Goal: Information Seeking & Learning: Check status

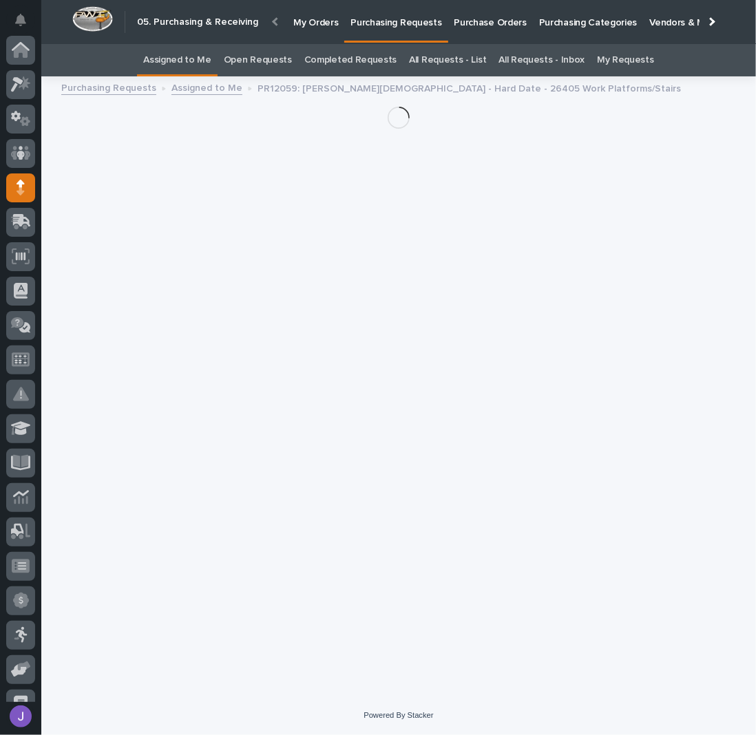
scroll to position [138, 0]
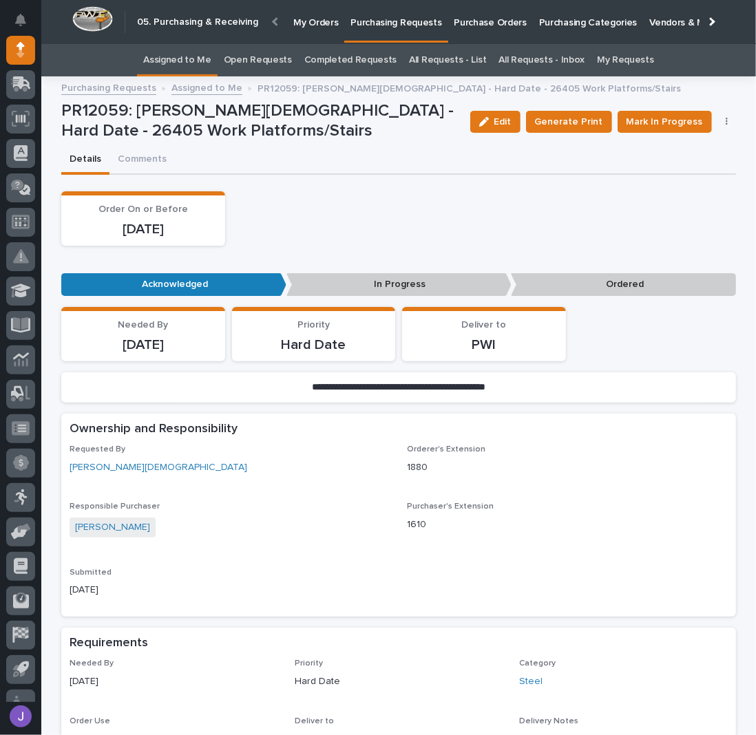
click at [172, 66] on link "Assigned to Me" at bounding box center [177, 60] width 68 height 32
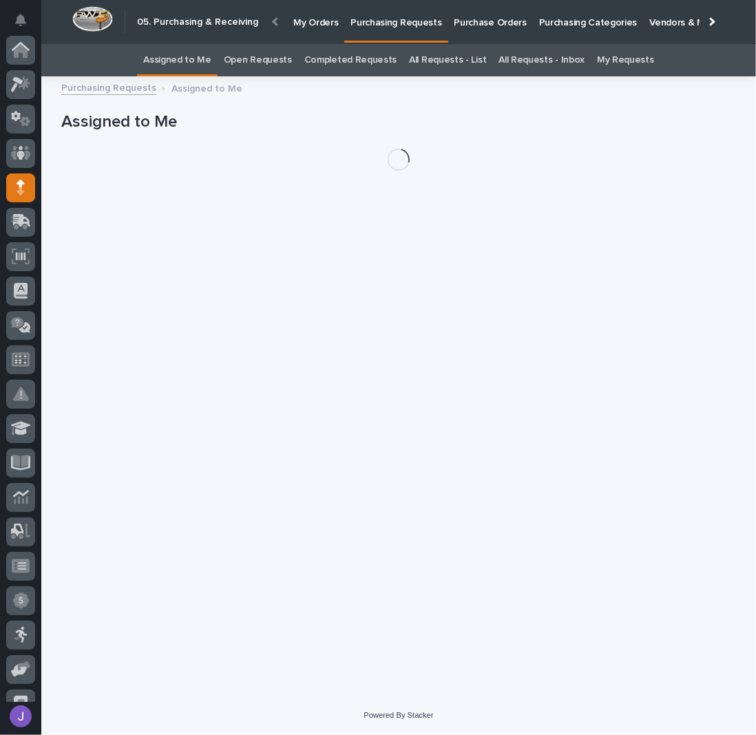
scroll to position [138, 0]
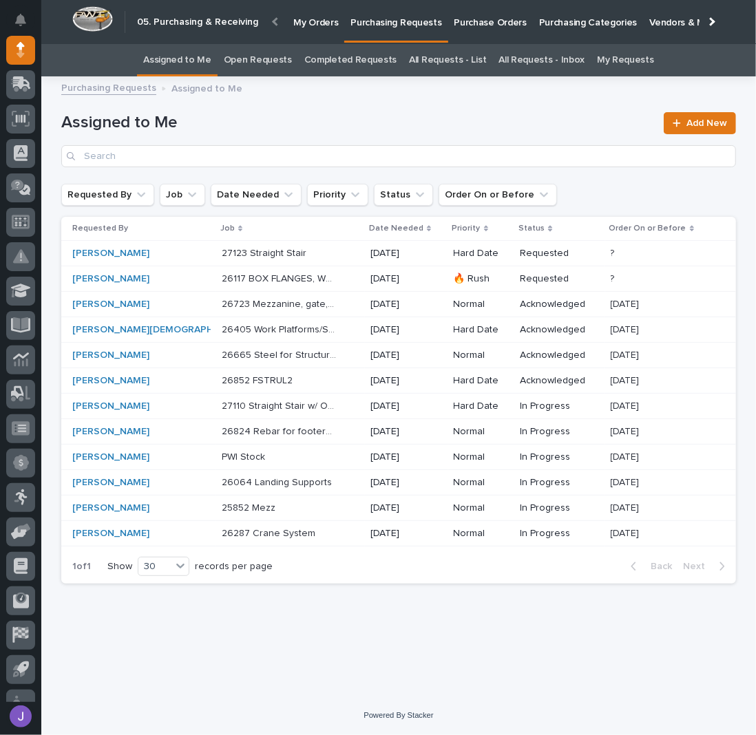
click at [252, 333] on p "26405 Work Platforms/Stairs" at bounding box center [281, 329] width 118 height 14
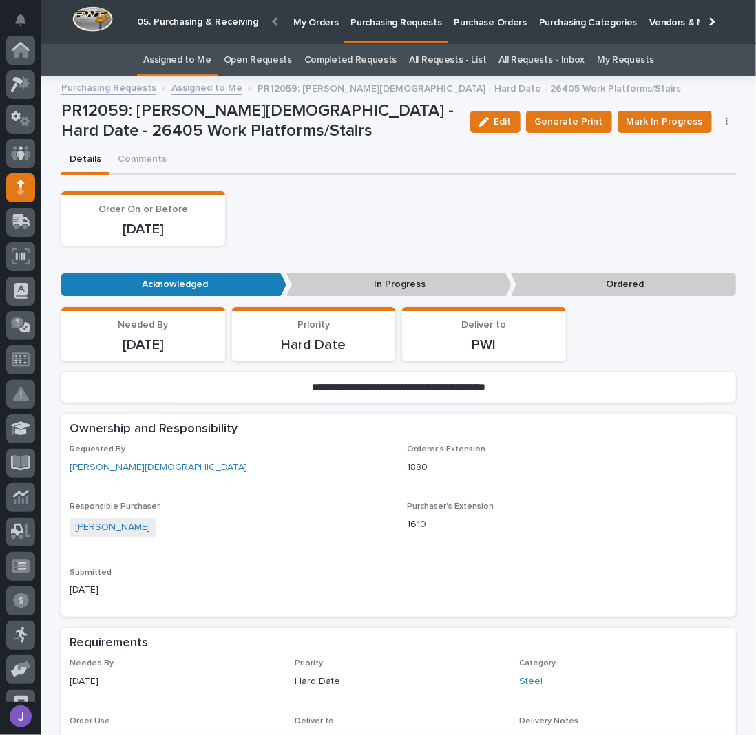
scroll to position [138, 0]
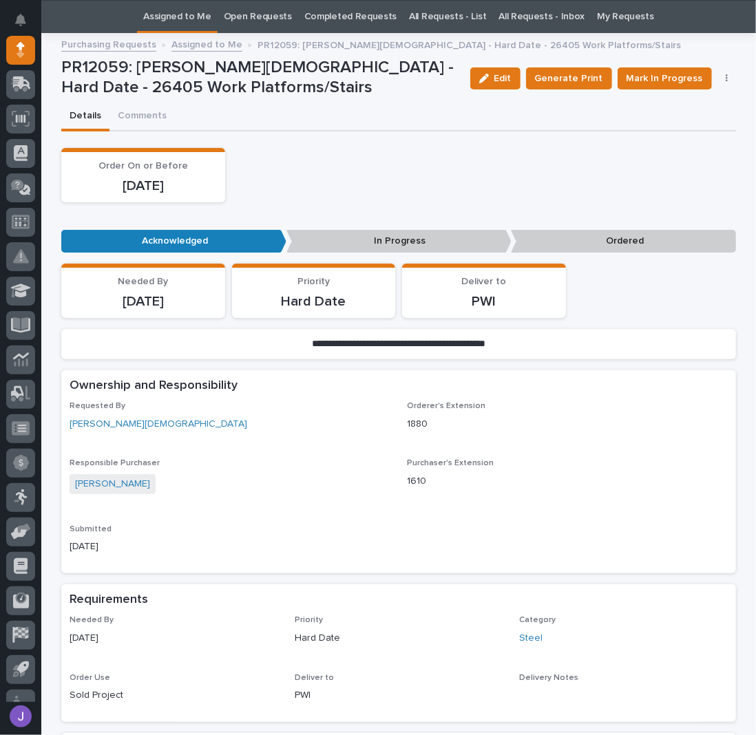
click at [180, 3] on link "Assigned to Me" at bounding box center [177, 17] width 68 height 32
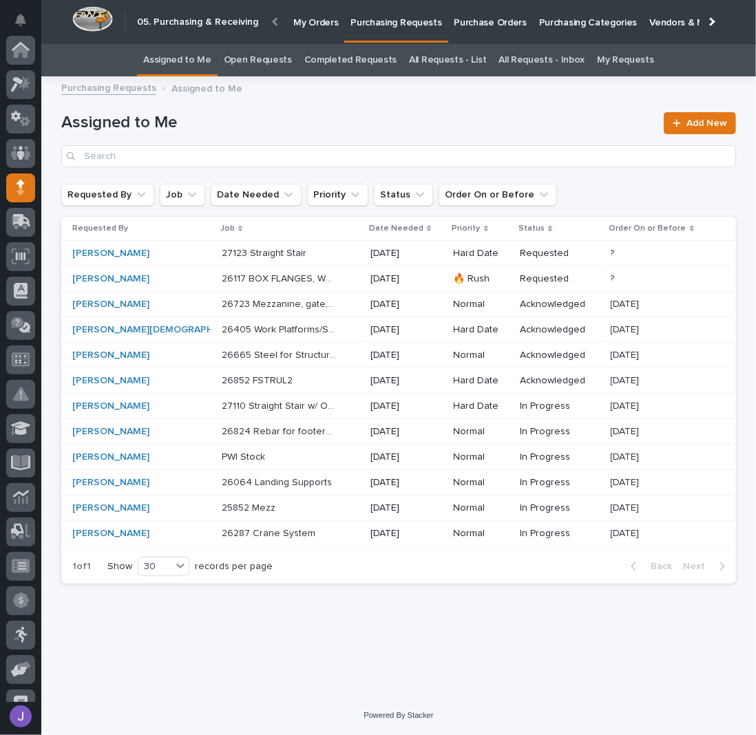
scroll to position [138, 0]
click at [240, 426] on p "26824 Rebar for footers - steel" at bounding box center [281, 430] width 118 height 14
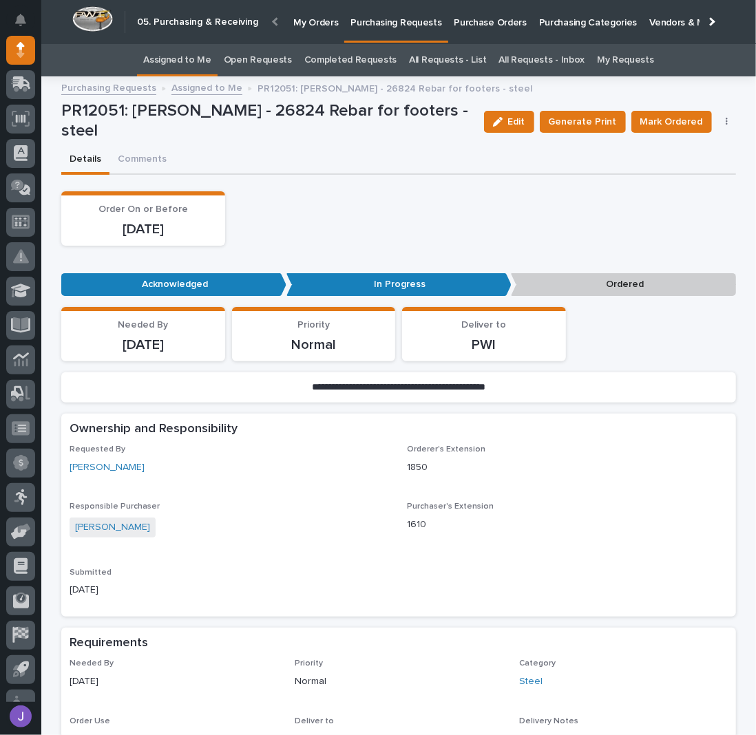
click at [437, 57] on link "All Requests - List" at bounding box center [447, 60] width 77 height 32
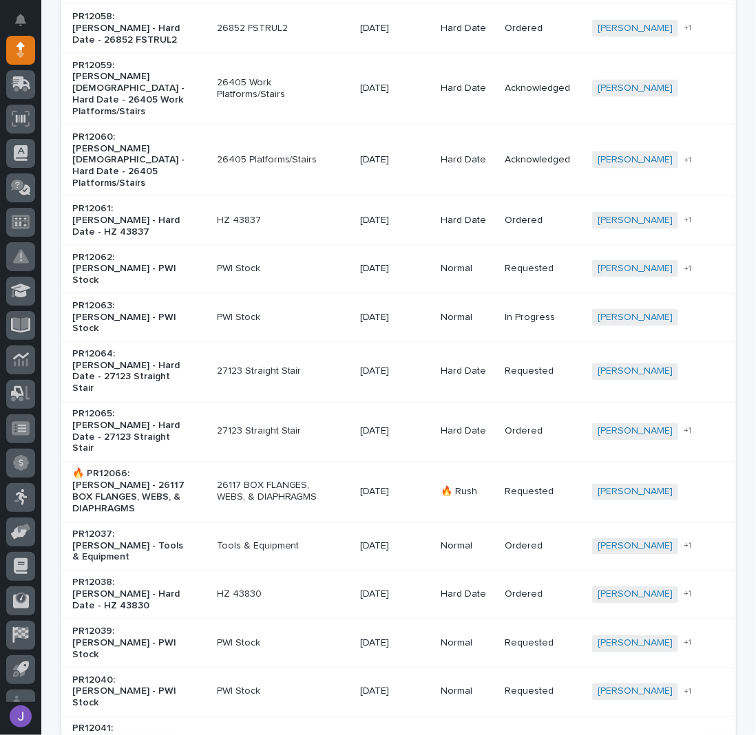
scroll to position [1009, 0]
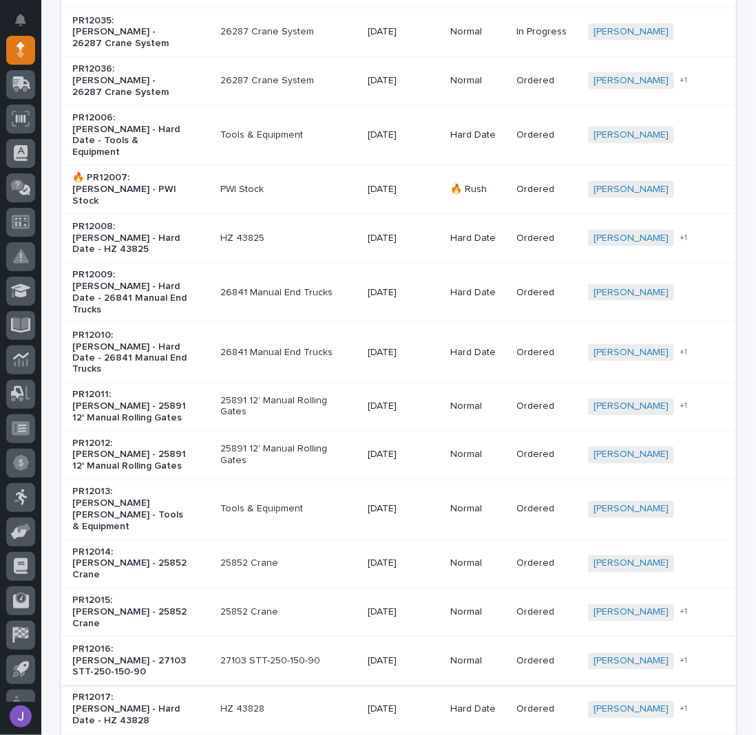
scroll to position [972, 0]
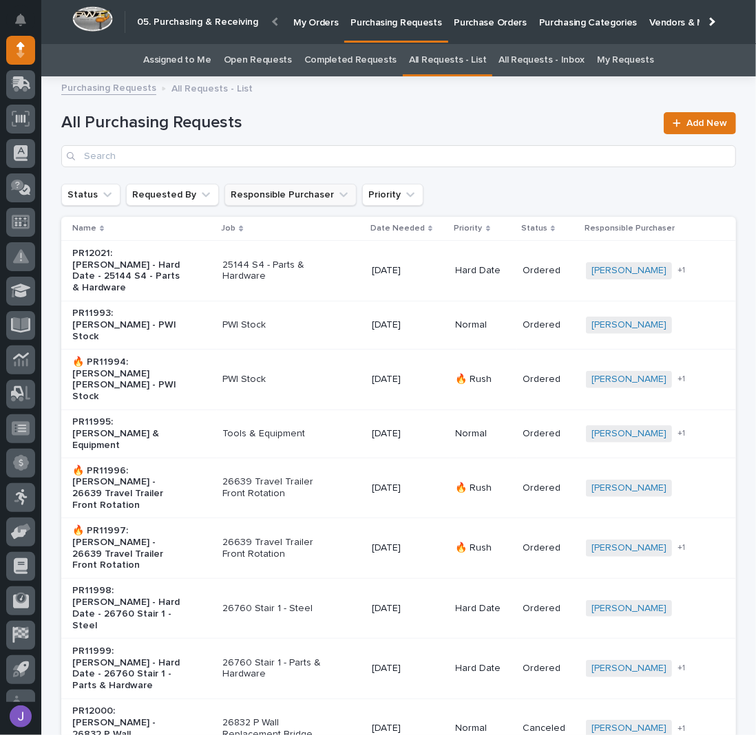
click at [277, 191] on button "Responsible Purchaser" at bounding box center [290, 195] width 132 height 22
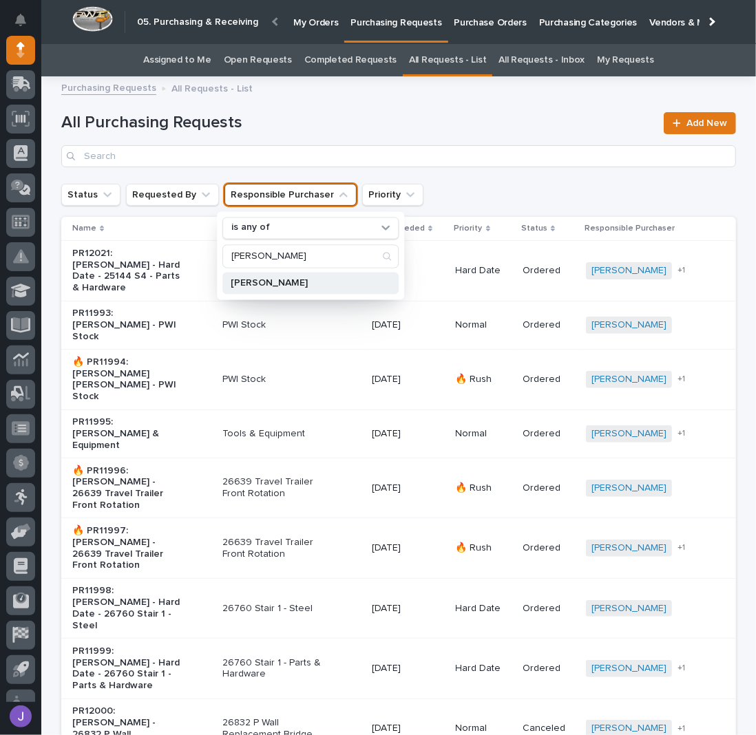
type input "[PERSON_NAME]"
click at [264, 280] on p "[PERSON_NAME]" at bounding box center [304, 283] width 146 height 10
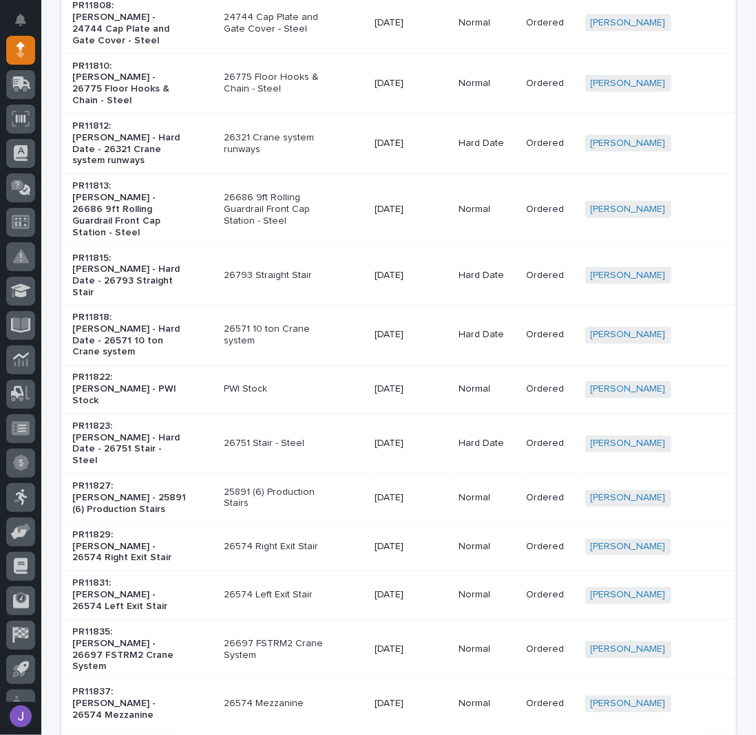
scroll to position [1009, 0]
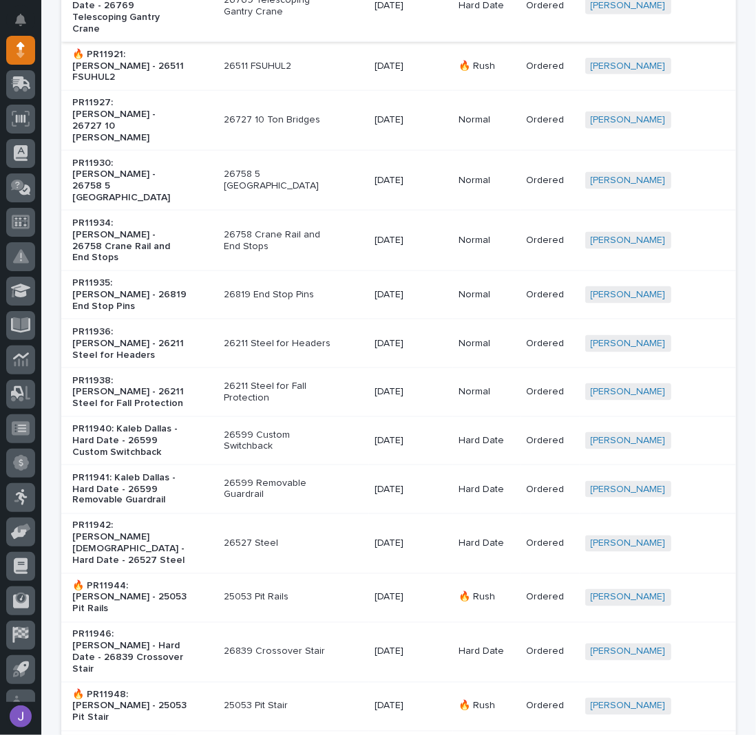
scroll to position [918, 0]
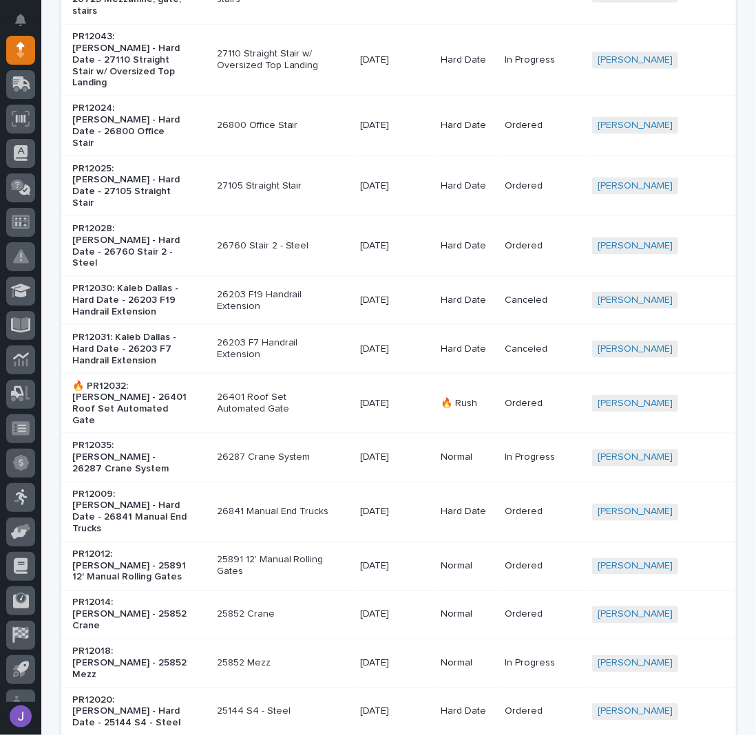
scroll to position [1009, 0]
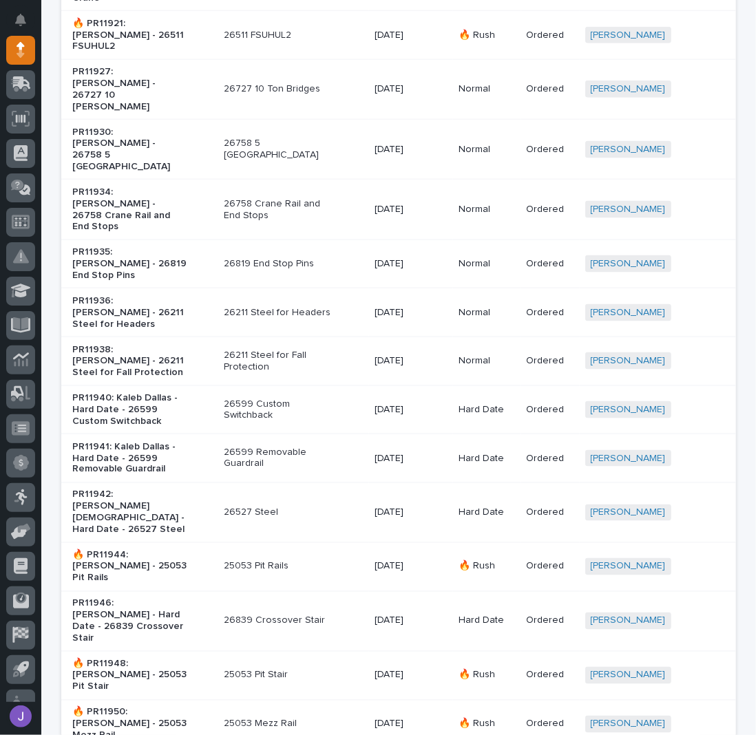
scroll to position [939, 0]
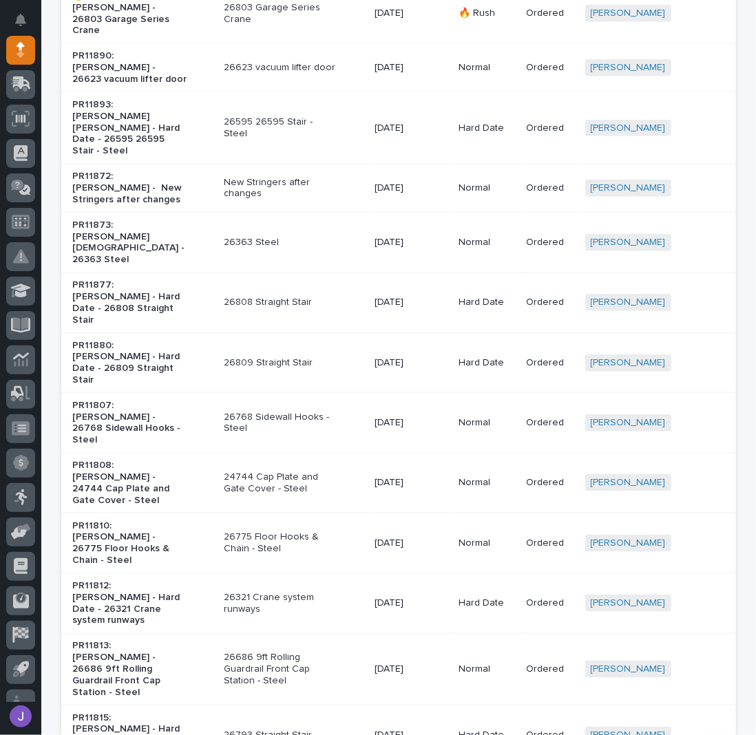
scroll to position [571, 0]
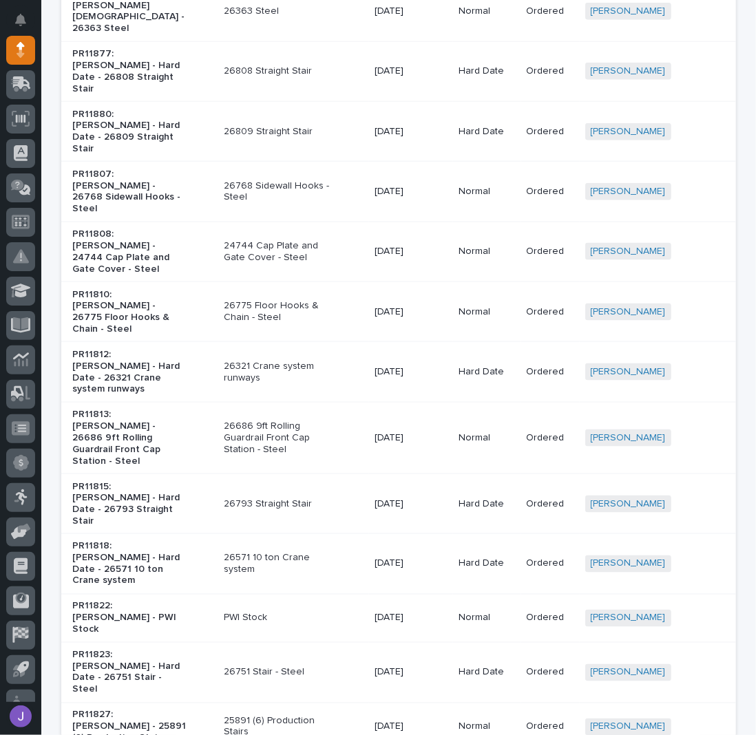
scroll to position [1019, 0]
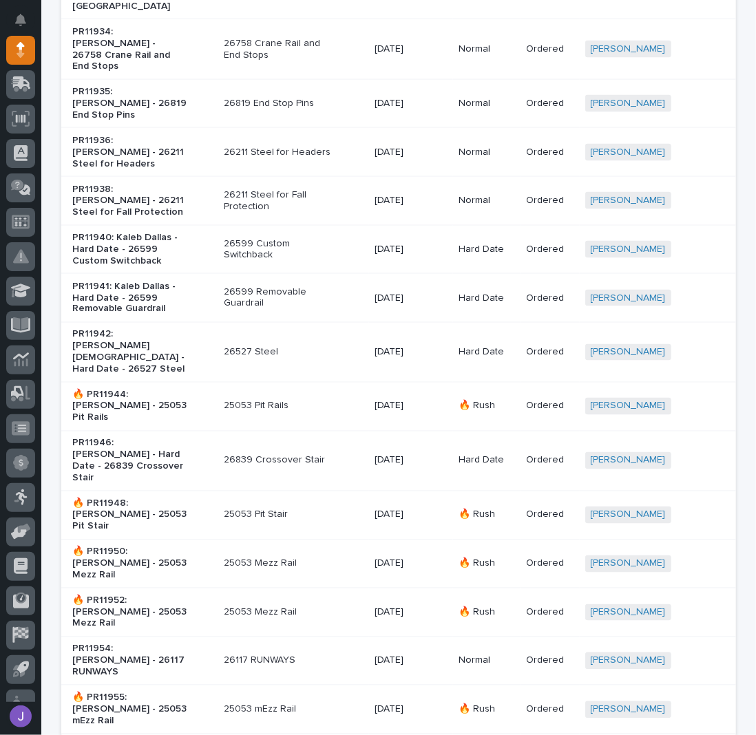
scroll to position [939, 0]
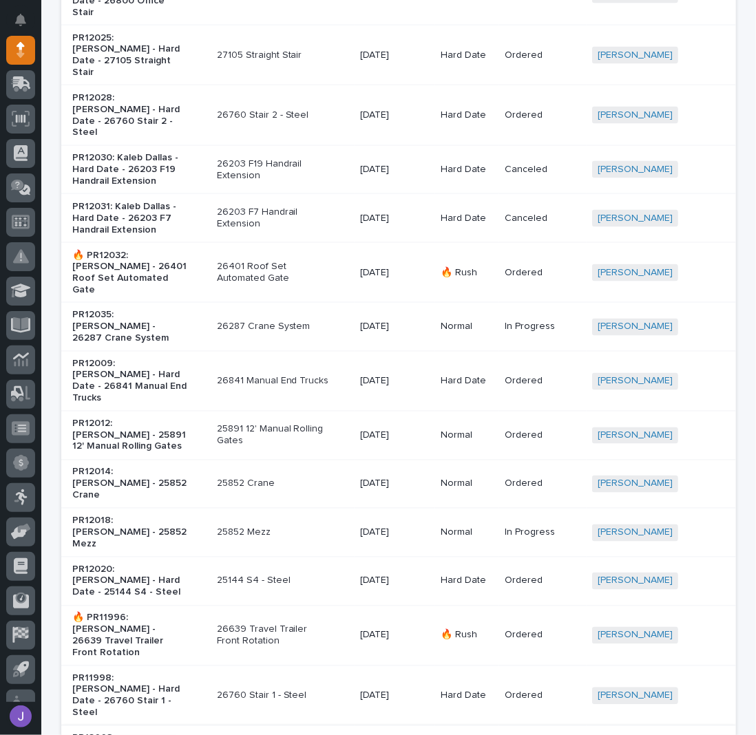
scroll to position [1077, 0]
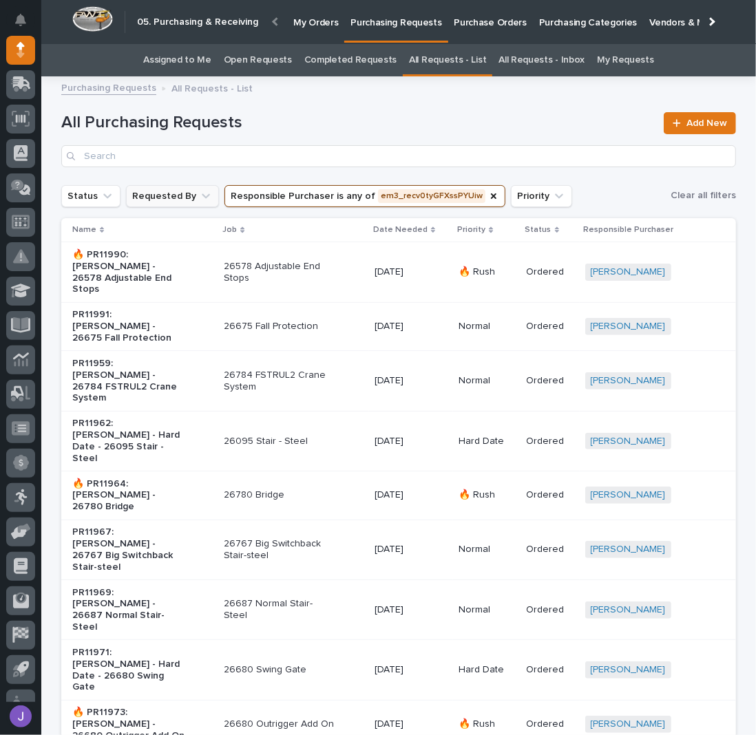
click at [180, 199] on button "Requested By" at bounding box center [172, 196] width 93 height 22
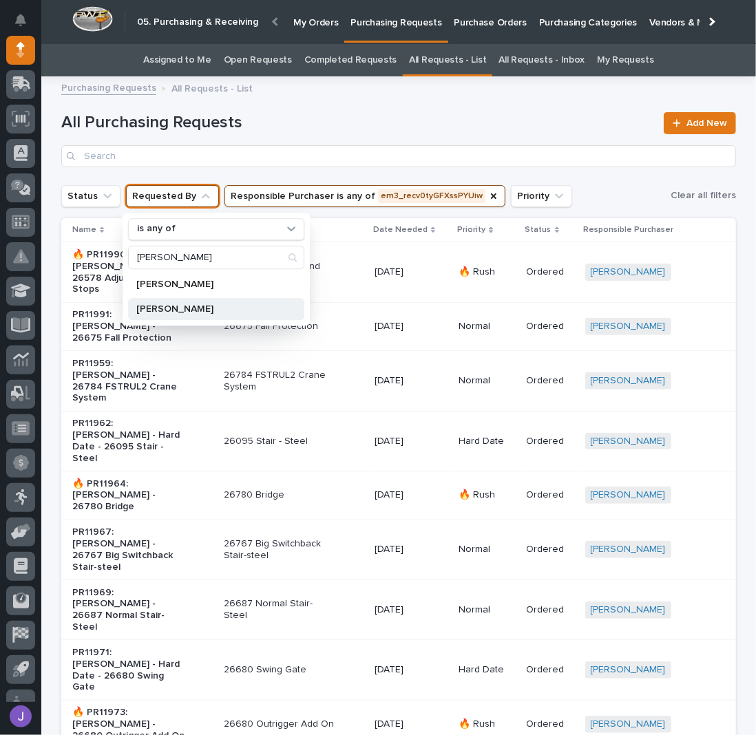
type input "[PERSON_NAME]"
click at [149, 304] on p "[PERSON_NAME]" at bounding box center [209, 309] width 146 height 10
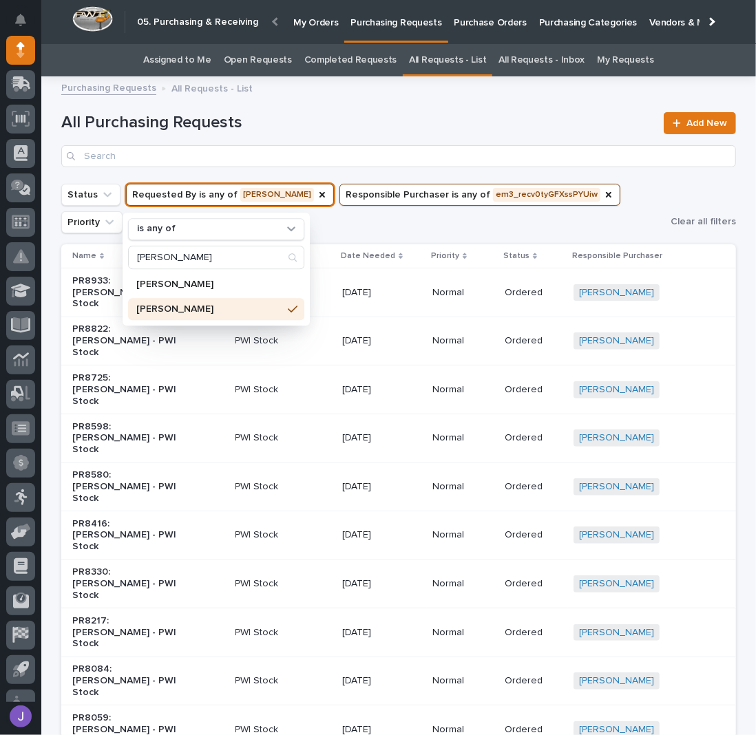
click at [338, 132] on h1 "All Purchasing Requests" at bounding box center [358, 123] width 594 height 20
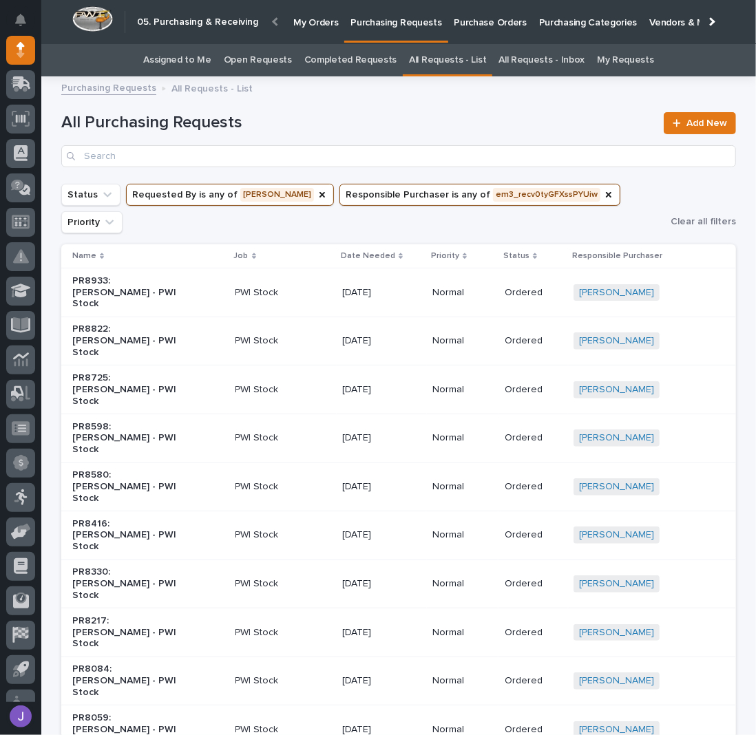
click at [389, 249] on div "Date Needed" at bounding box center [382, 256] width 82 height 15
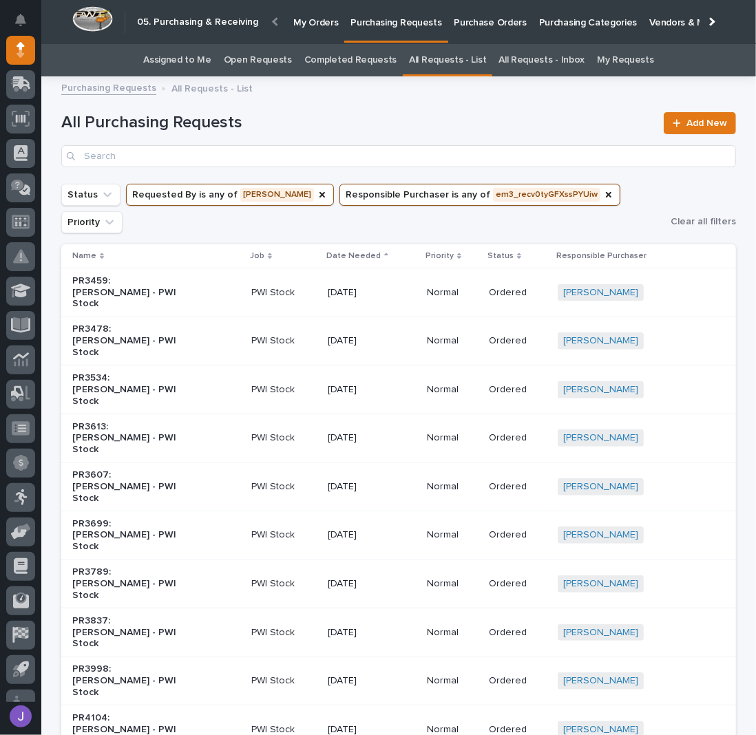
click at [384, 253] on icon at bounding box center [386, 256] width 4 height 7
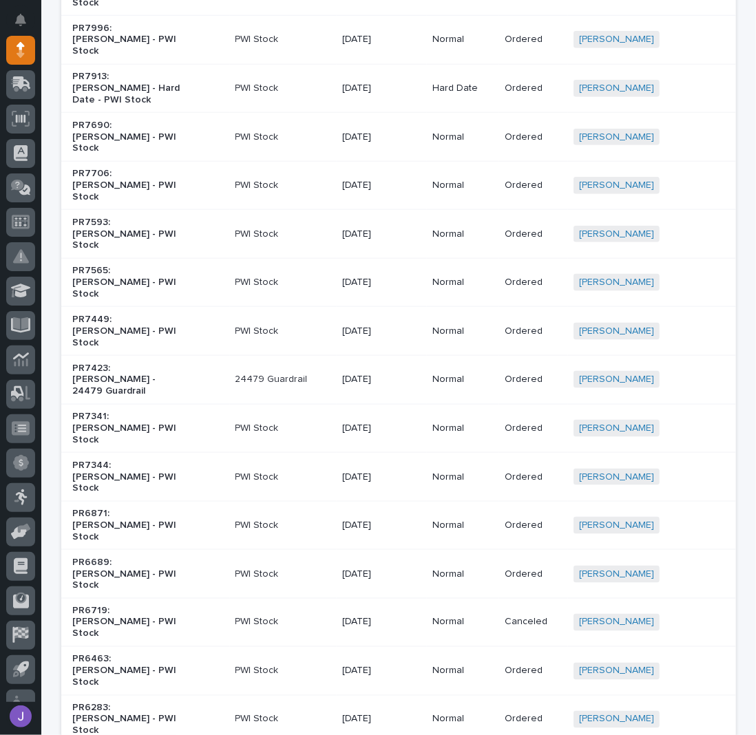
scroll to position [765, 0]
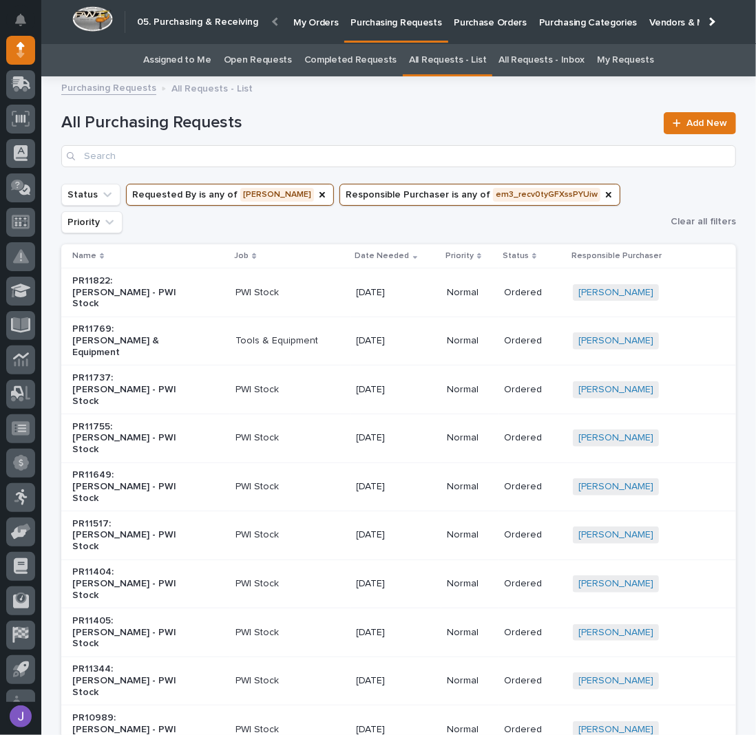
click at [344, 121] on h1 "All Purchasing Requests" at bounding box center [358, 123] width 594 height 20
click at [369, 24] on p "Purchasing Requests" at bounding box center [395, 14] width 91 height 29
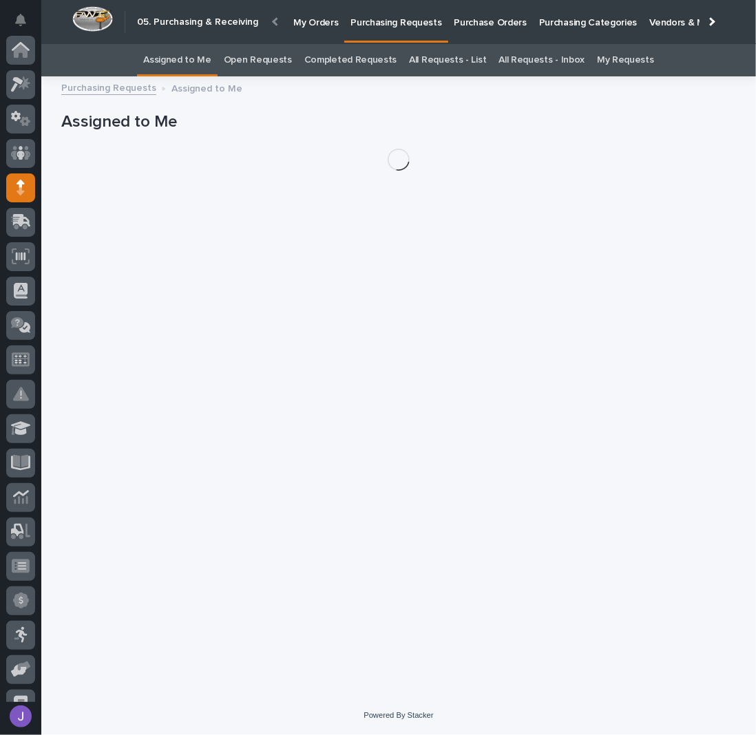
scroll to position [138, 0]
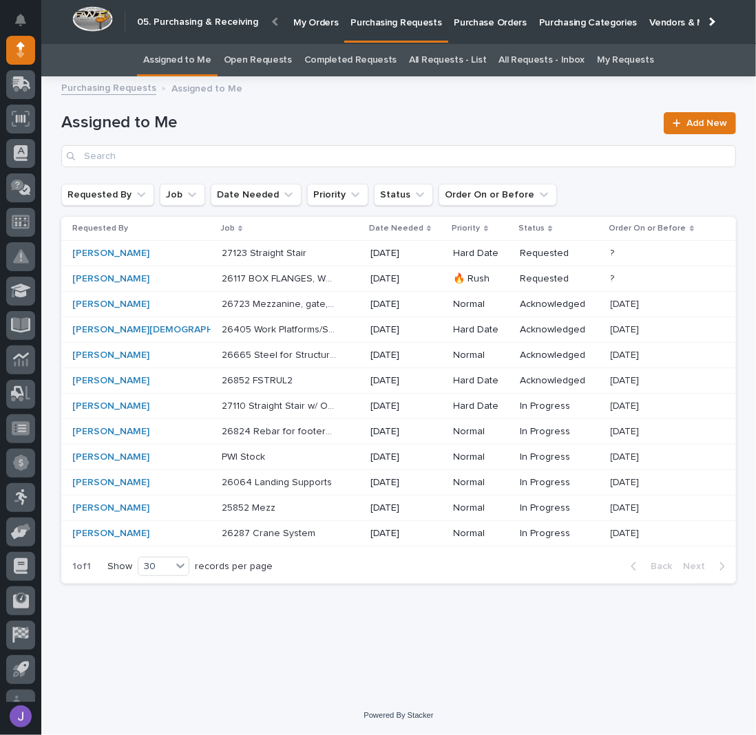
click at [264, 129] on h1 "Assigned to Me" at bounding box center [358, 123] width 594 height 20
click at [475, 58] on link "All Requests - List" at bounding box center [447, 60] width 77 height 32
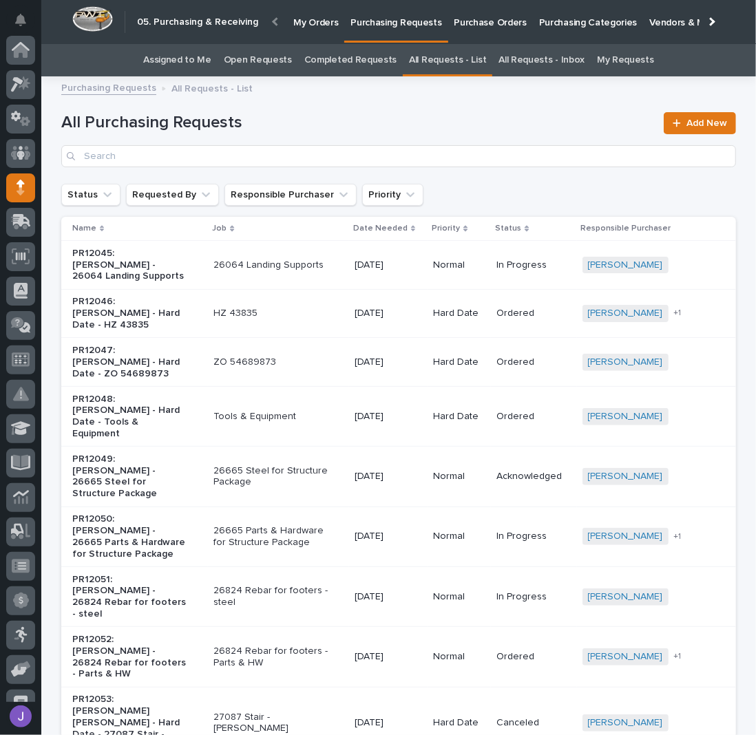
scroll to position [138, 0]
click at [186, 194] on button "Requested By" at bounding box center [172, 195] width 93 height 22
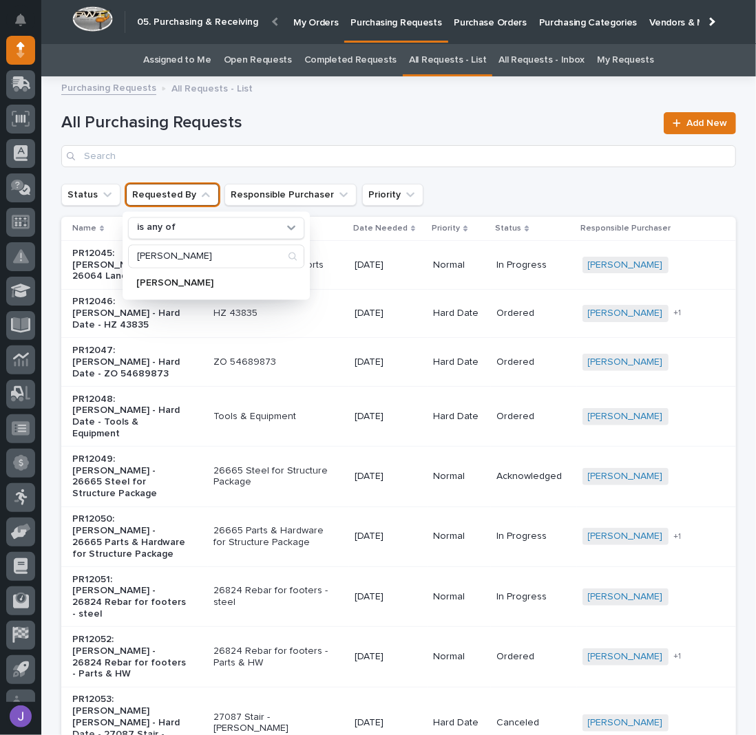
type input "[PERSON_NAME]"
click at [182, 275] on div "[PERSON_NAME]" at bounding box center [216, 283] width 176 height 22
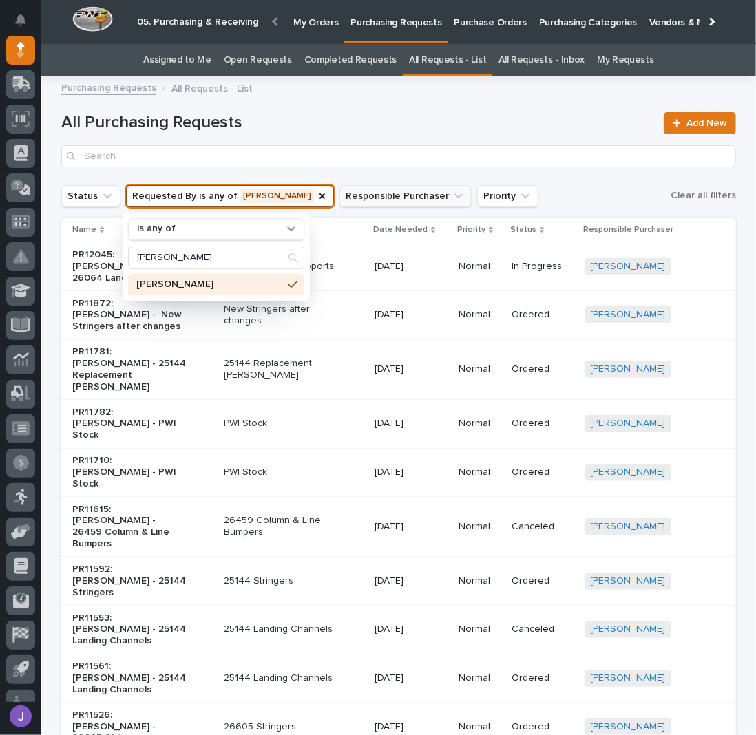
click at [384, 196] on button "Responsible Purchaser" at bounding box center [405, 196] width 132 height 22
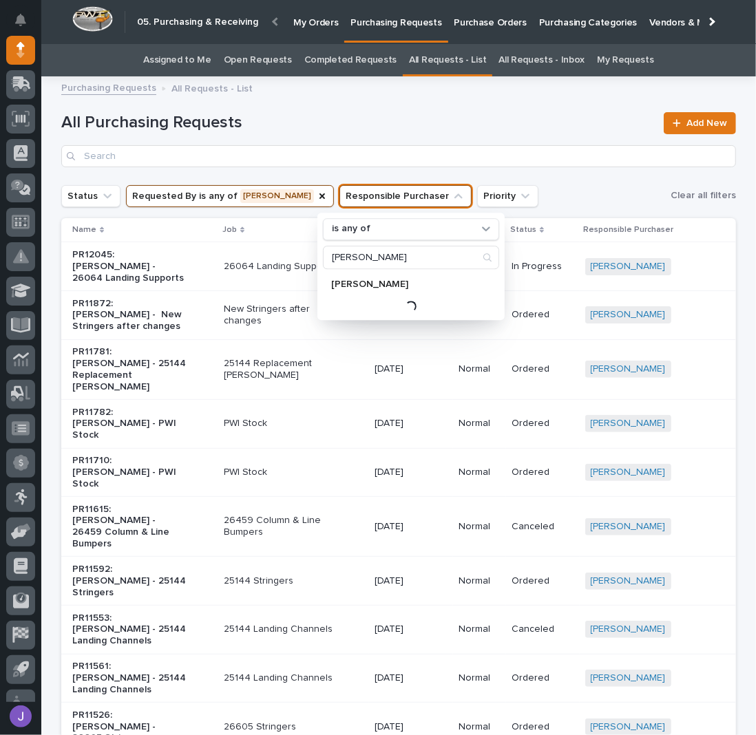
type input "[PERSON_NAME]"
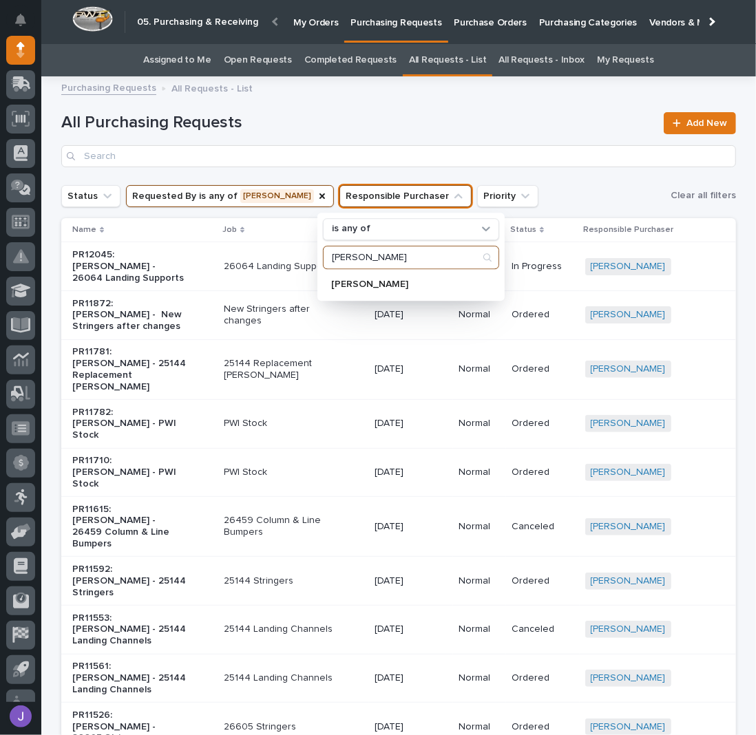
click at [421, 264] on input "[PERSON_NAME]" at bounding box center [411, 258] width 175 height 22
click at [405, 276] on div "[PERSON_NAME]" at bounding box center [411, 284] width 176 height 22
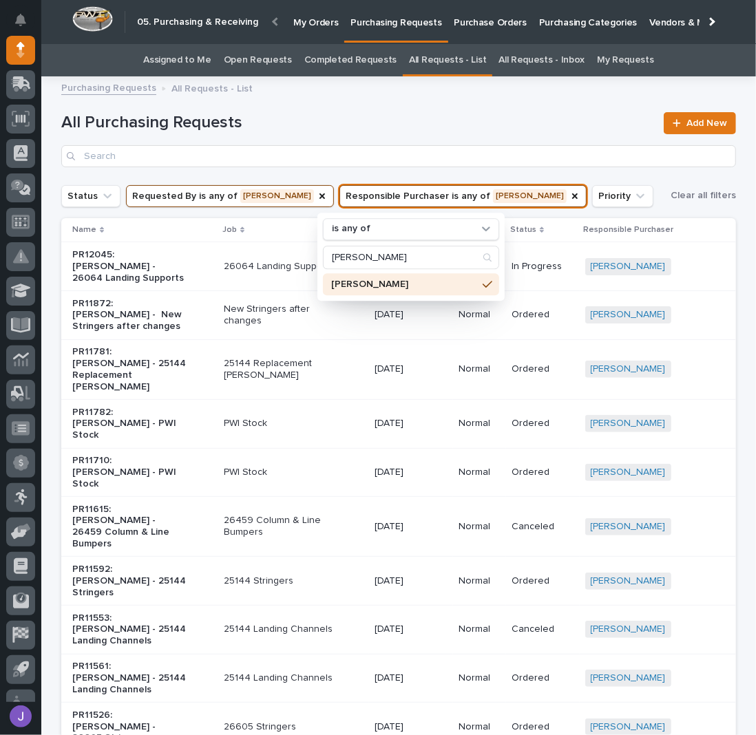
click at [361, 282] on p "[PERSON_NAME]" at bounding box center [404, 285] width 146 height 10
click at [356, 280] on p "[PERSON_NAME]" at bounding box center [404, 285] width 146 height 10
click at [421, 119] on h1 "All Purchasing Requests" at bounding box center [358, 123] width 594 height 20
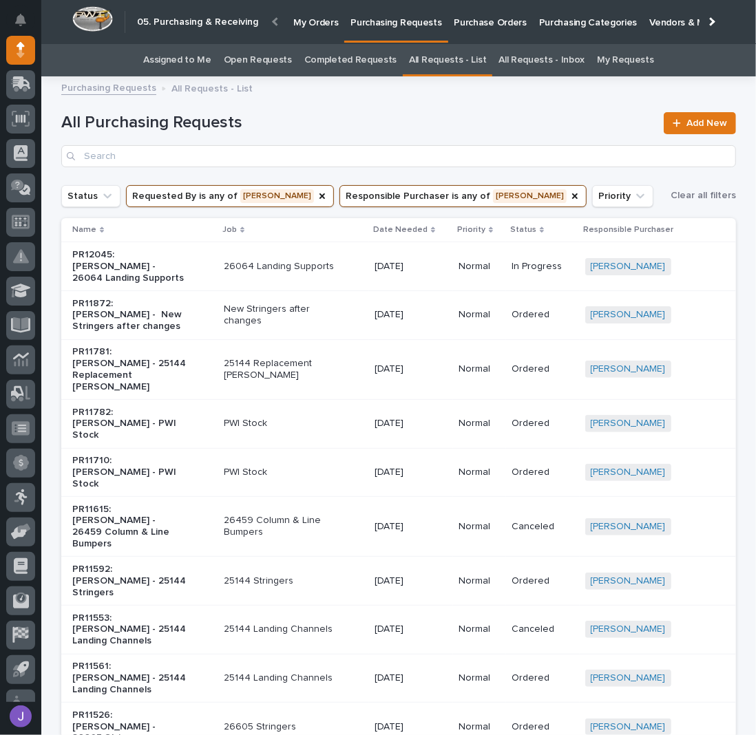
click at [111, 407] on p "PR11782: [PERSON_NAME] - PWI Stock" at bounding box center [129, 424] width 115 height 34
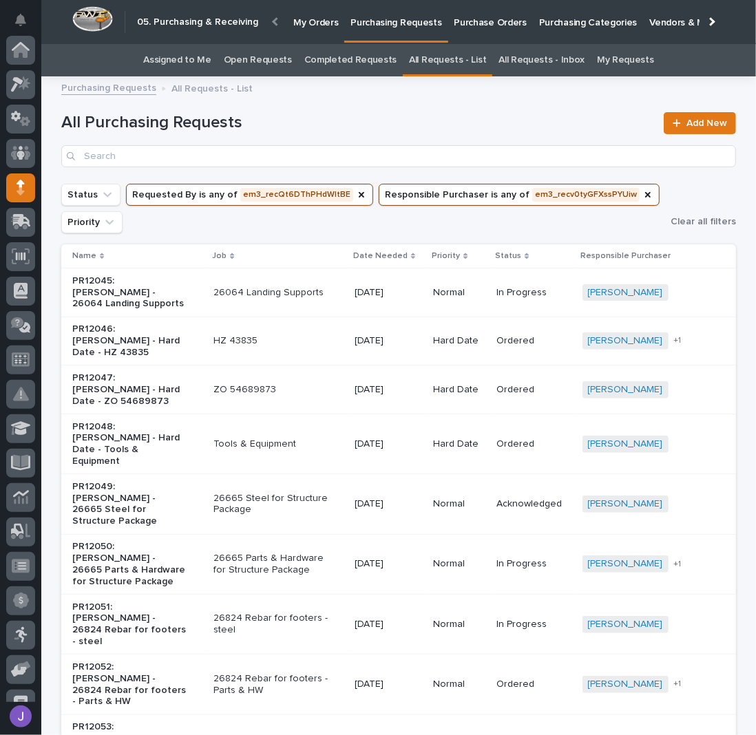
scroll to position [43, 0]
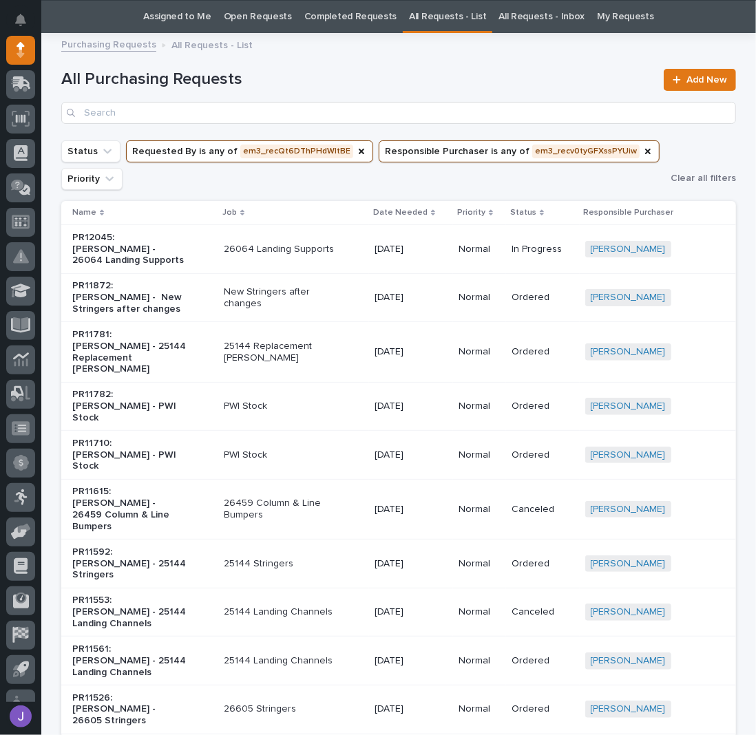
click at [156, 438] on p "PR11710: [PERSON_NAME] - PWI Stock" at bounding box center [129, 455] width 115 height 34
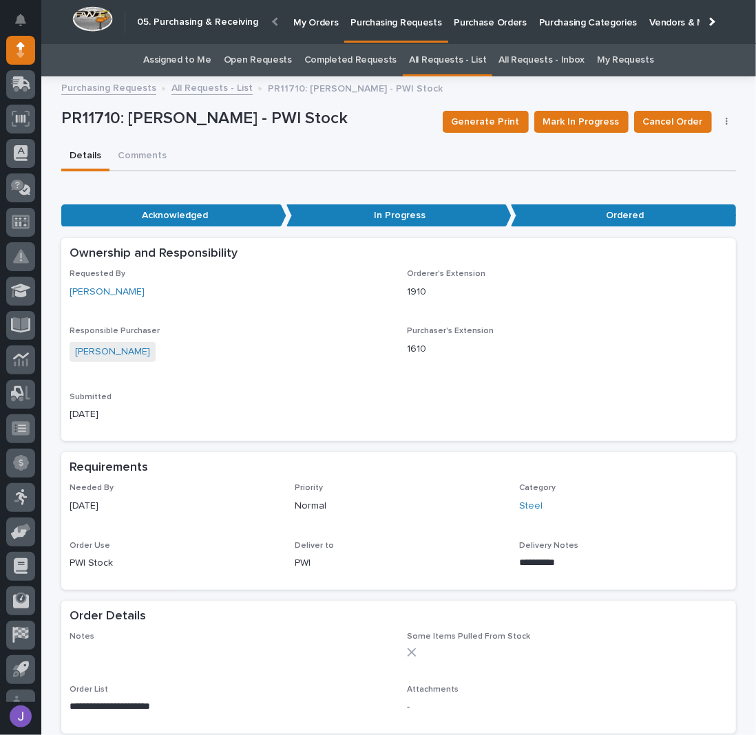
click at [180, 54] on link "Assigned to Me" at bounding box center [177, 60] width 68 height 32
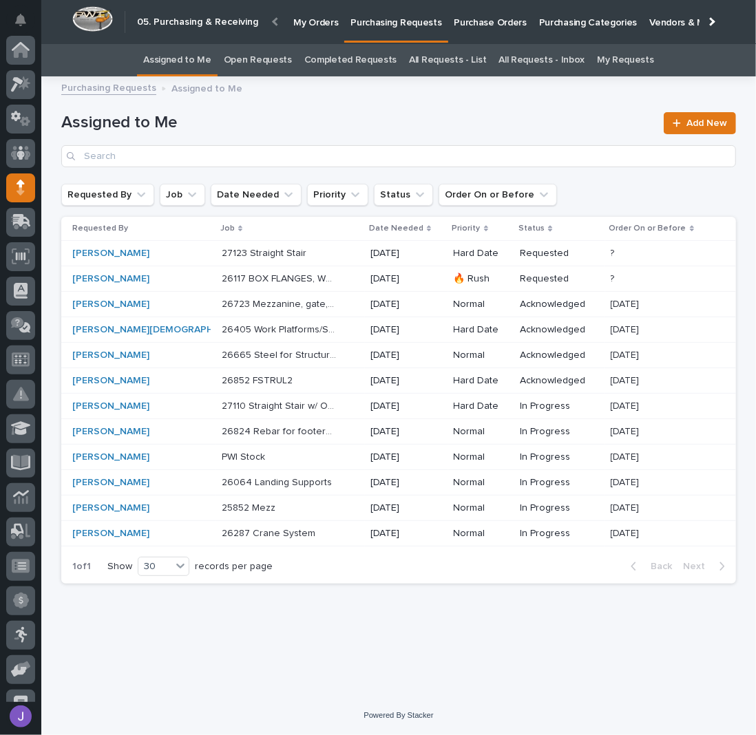
scroll to position [138, 0]
click at [323, 273] on div "26117 BOX FLANGES, WEBS, & DIAPHRAGMS 26117 BOX FLANGES, WEBS, & DIAPHRAGMS" at bounding box center [291, 279] width 138 height 23
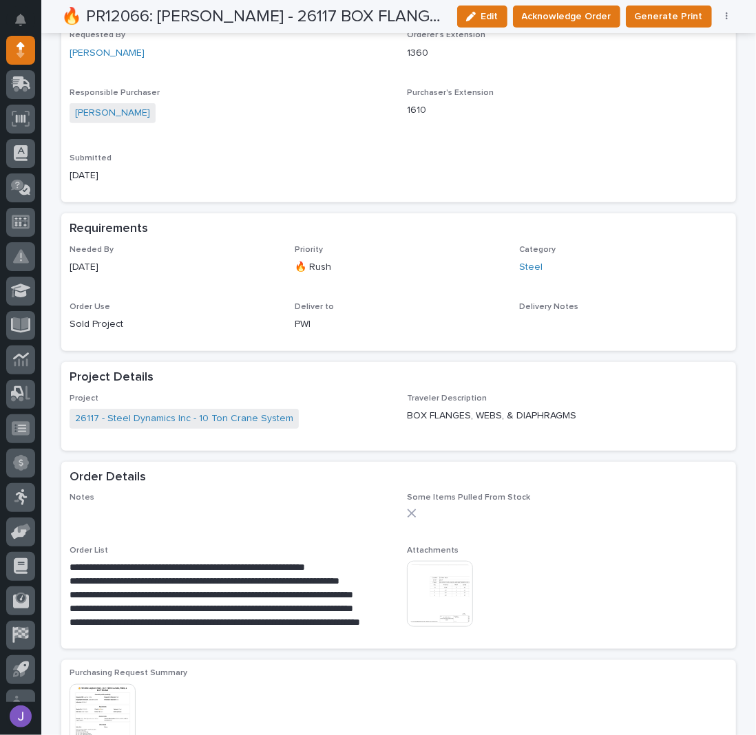
scroll to position [367, 0]
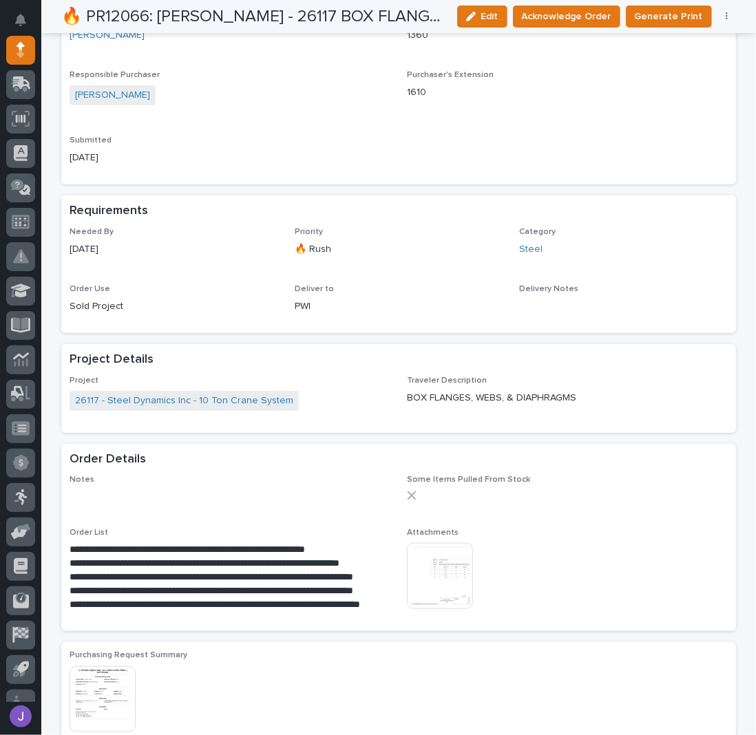
click at [436, 572] on img at bounding box center [440, 576] width 66 height 66
